Goal: Find specific page/section: Find specific page/section

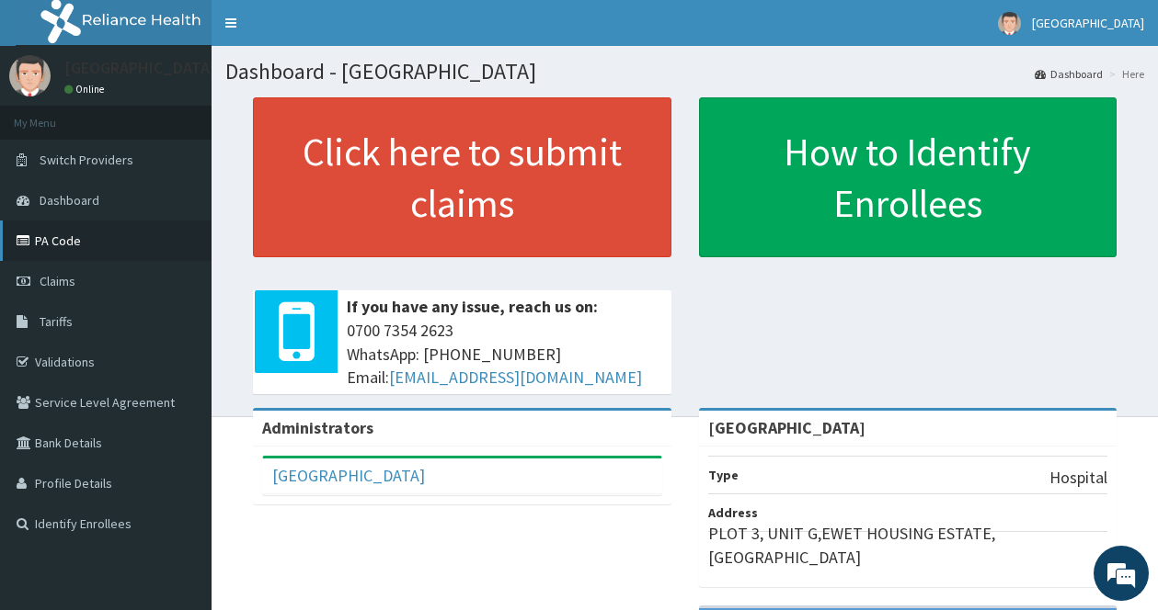
click at [51, 241] on link "PA Code" at bounding box center [105, 241] width 211 height 40
click at [63, 248] on link "PA Code" at bounding box center [105, 241] width 211 height 40
